Goal: Find contact information: Find contact information

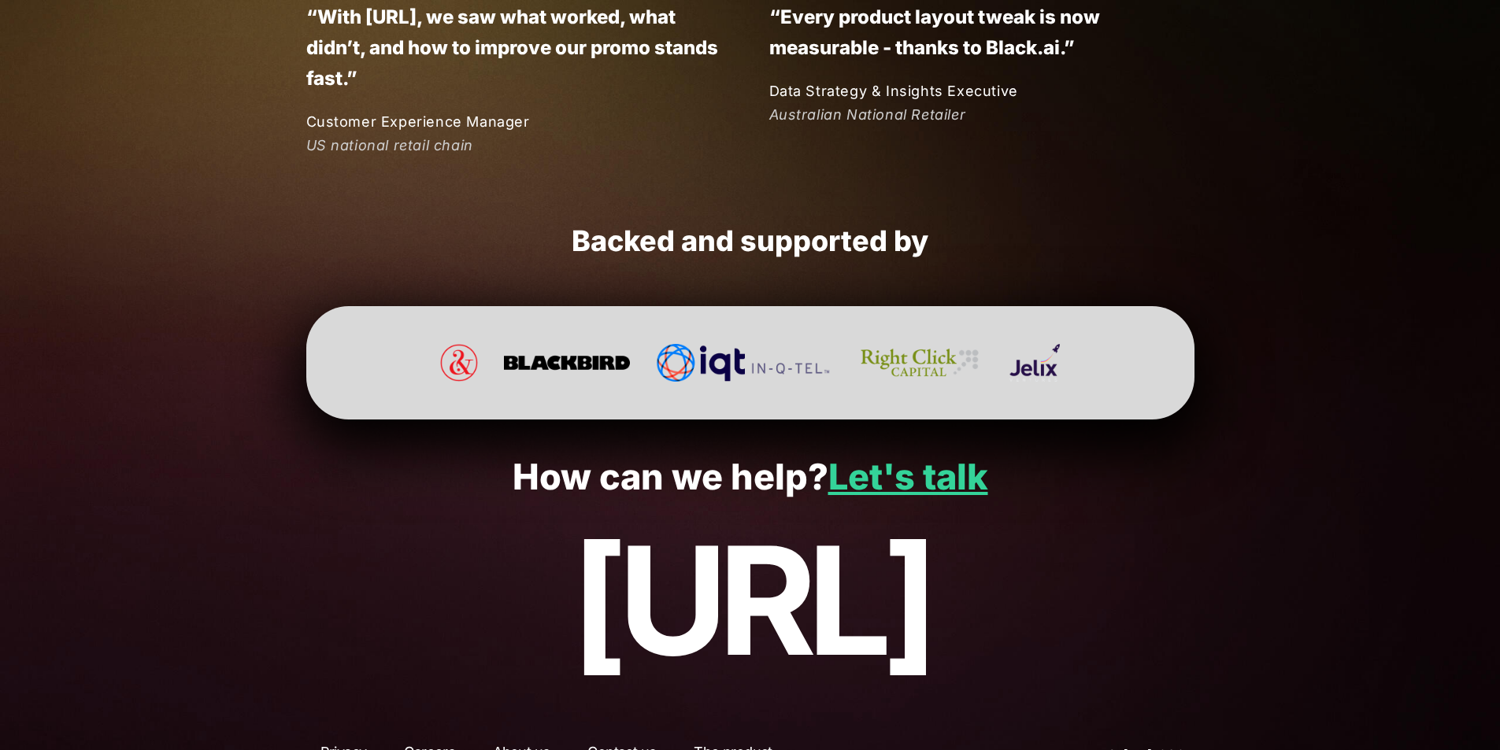
scroll to position [4137, 0]
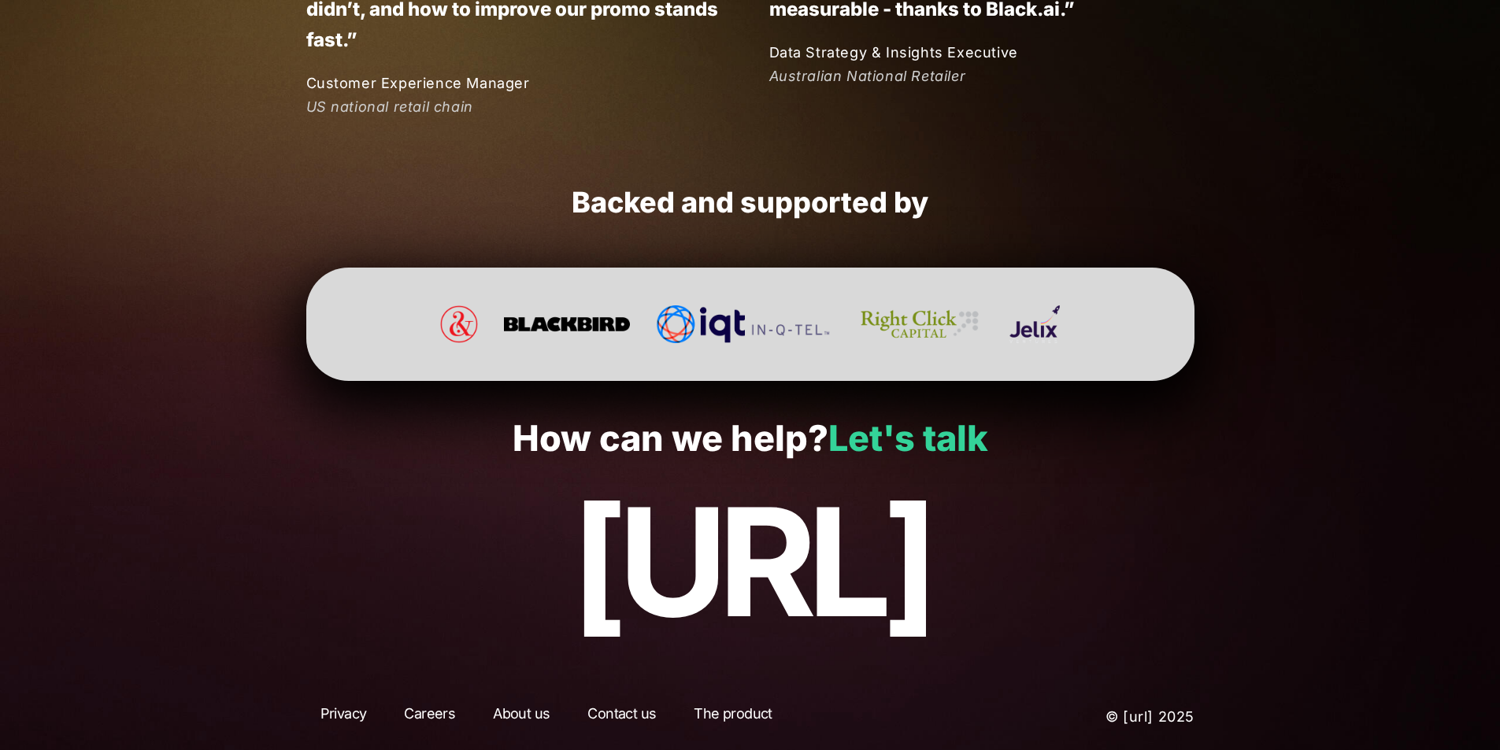
click at [877, 432] on link "Let's talk" at bounding box center [908, 438] width 160 height 43
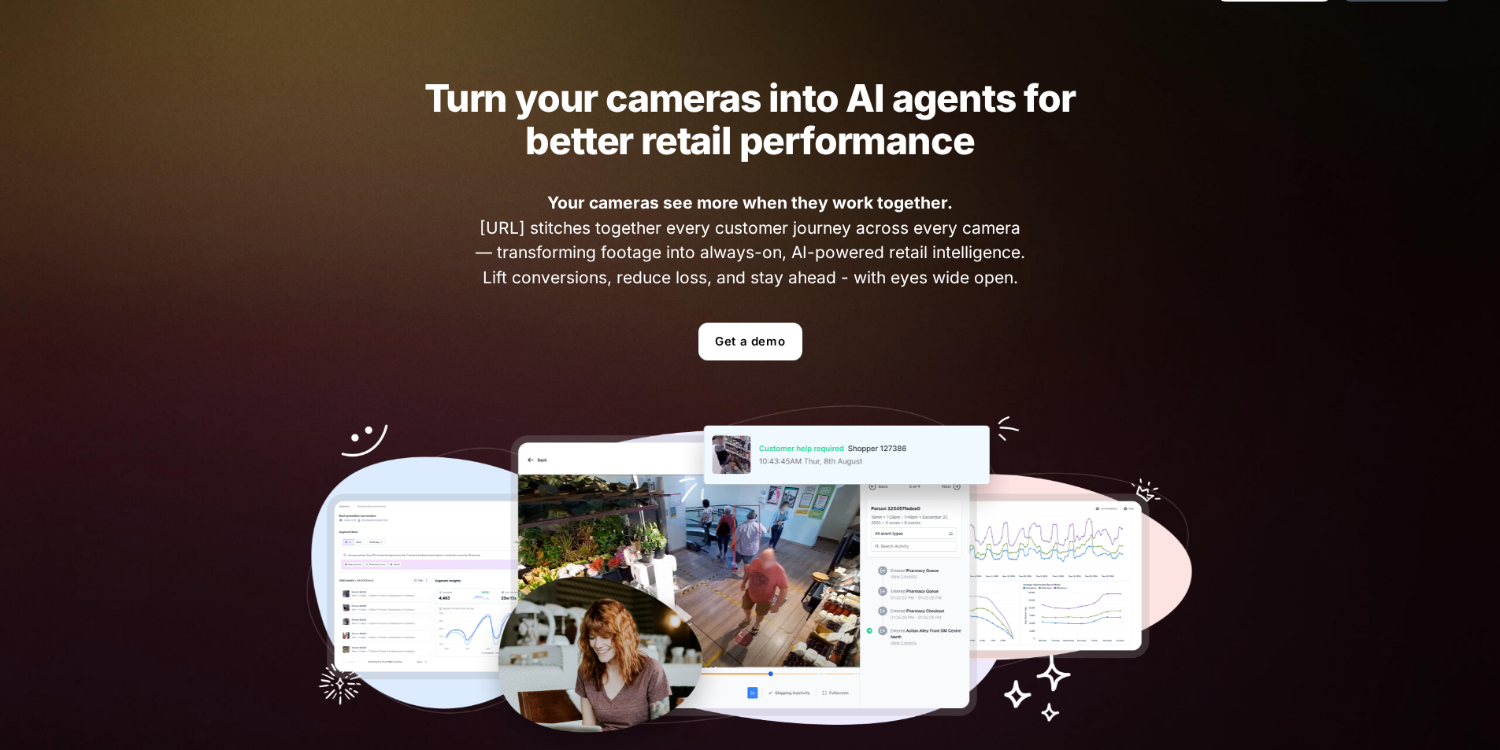
scroll to position [56, 0]
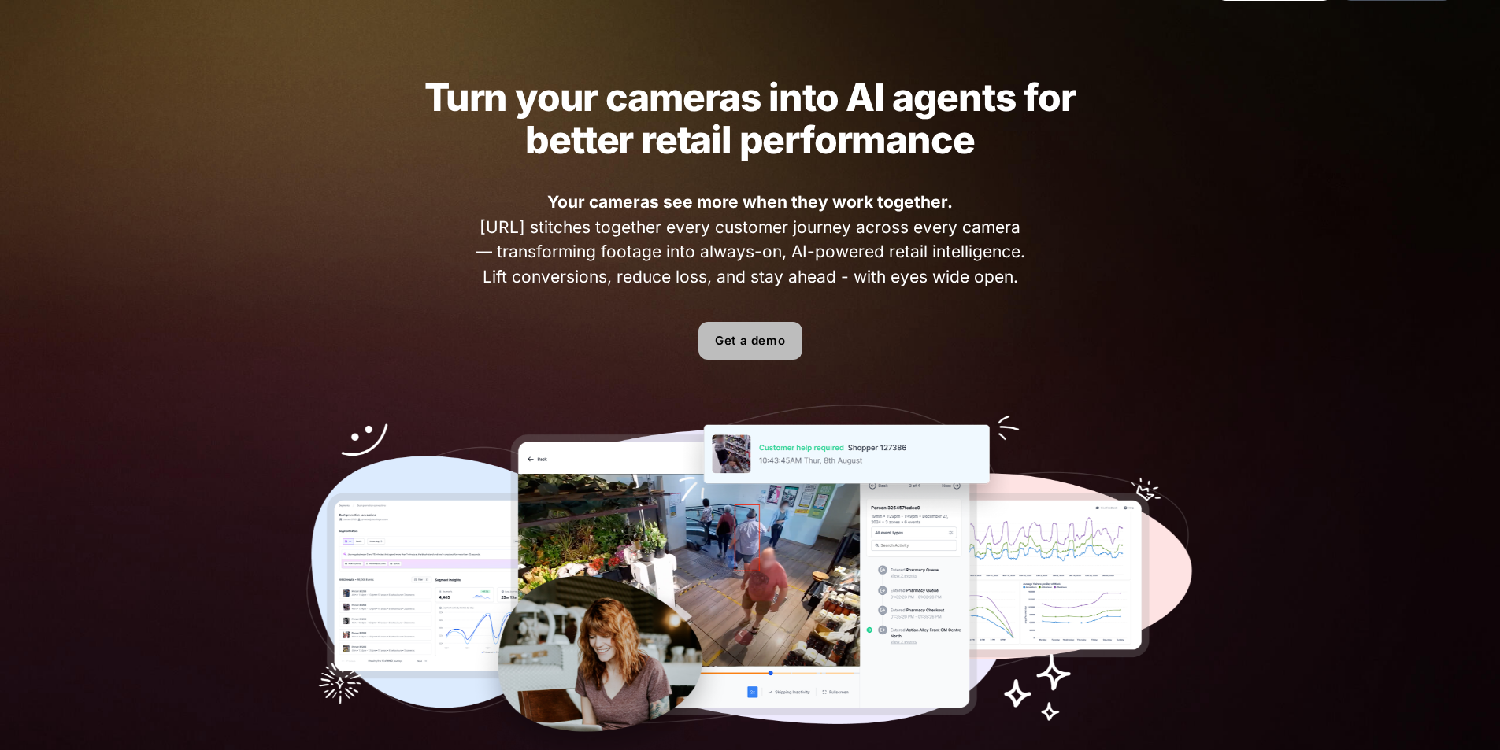
click at [739, 334] on link "Get a demo" at bounding box center [750, 341] width 104 height 38
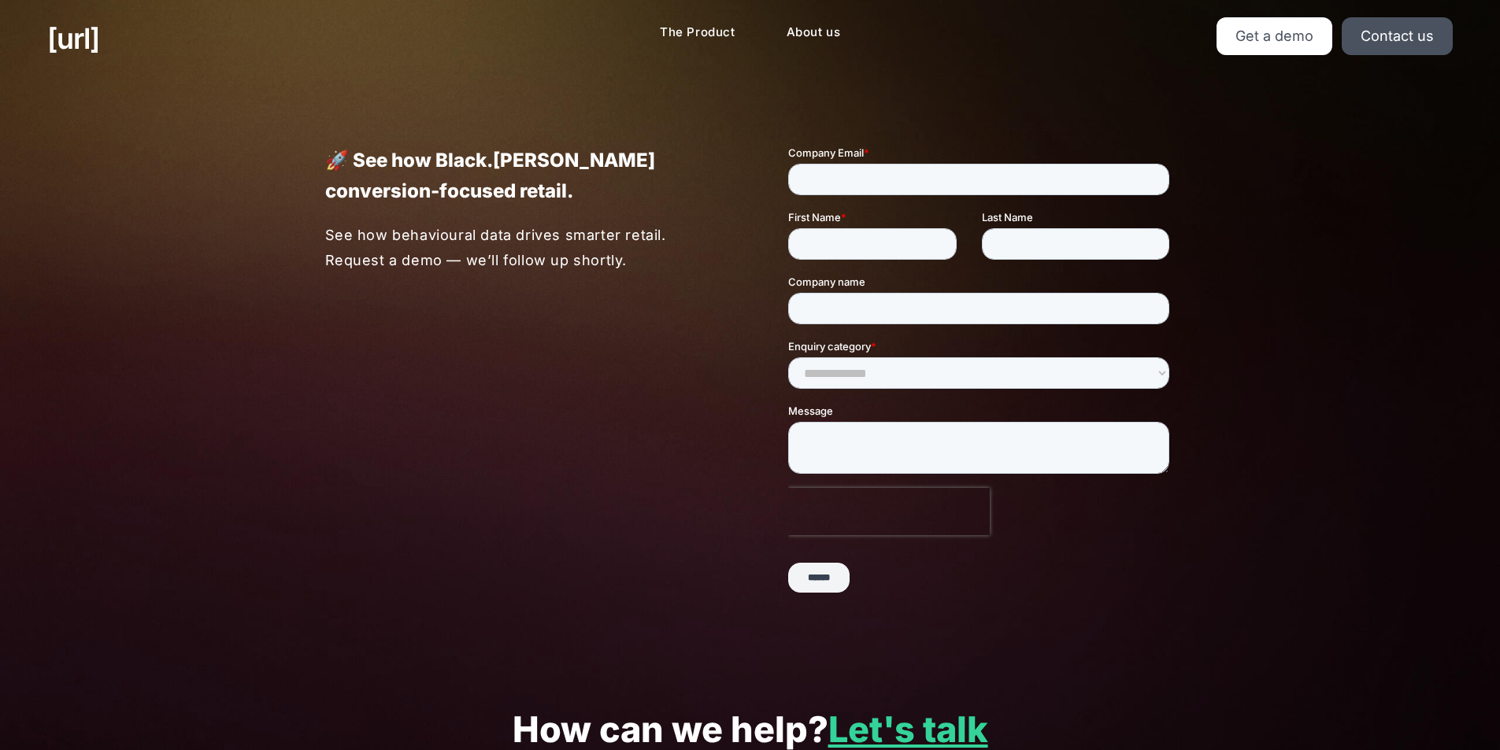
scroll to position [2, 0]
